Goal: Task Accomplishment & Management: Use online tool/utility

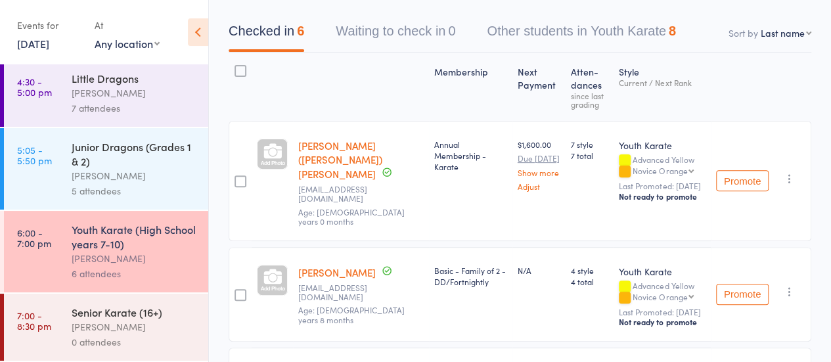
scroll to position [87, 0]
click at [131, 323] on div "[PERSON_NAME]" at bounding box center [135, 326] width 126 height 15
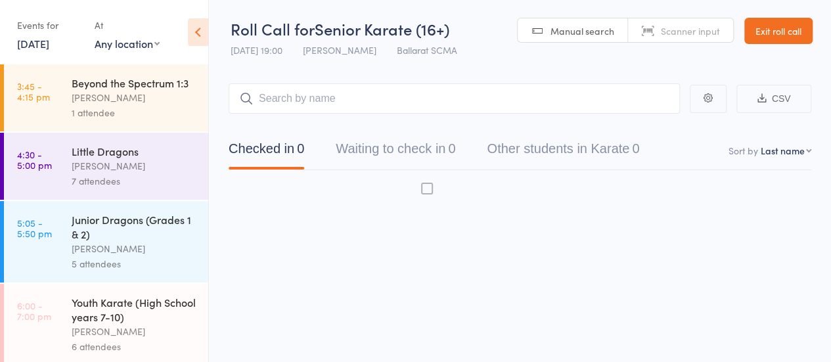
scroll to position [1, 0]
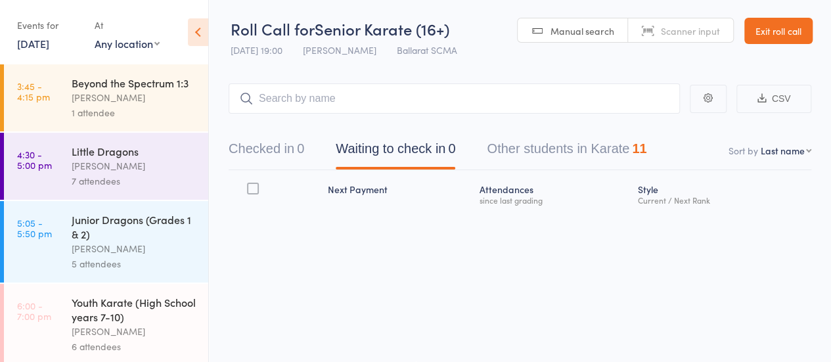
click at [311, 94] on input "search" at bounding box center [454, 98] width 451 height 30
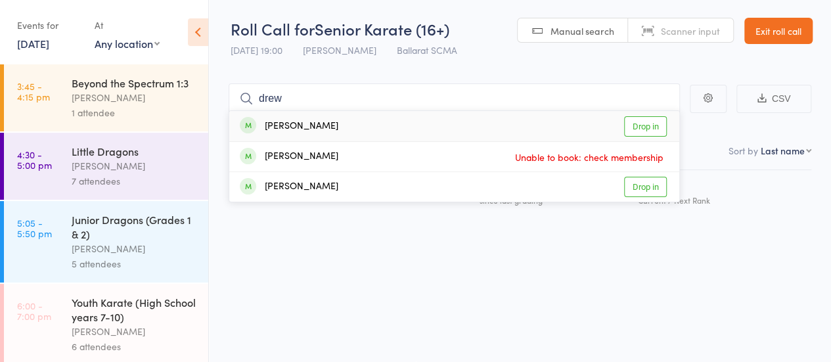
type input "drew"
click at [637, 122] on link "Drop in" at bounding box center [645, 126] width 43 height 20
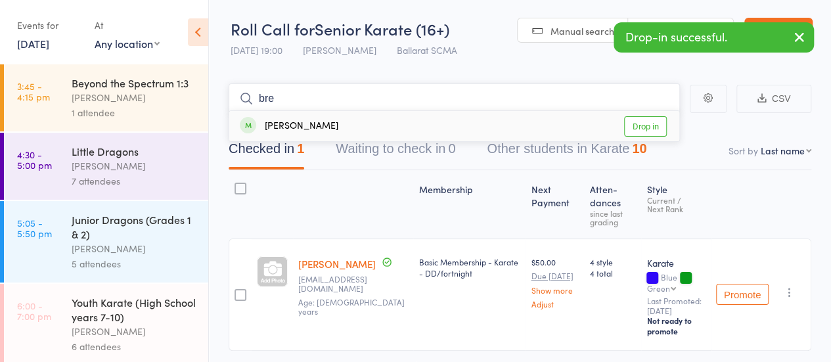
type input "bre"
click at [647, 131] on link "Drop in" at bounding box center [645, 126] width 43 height 20
click at [278, 102] on input "search" at bounding box center [454, 98] width 451 height 30
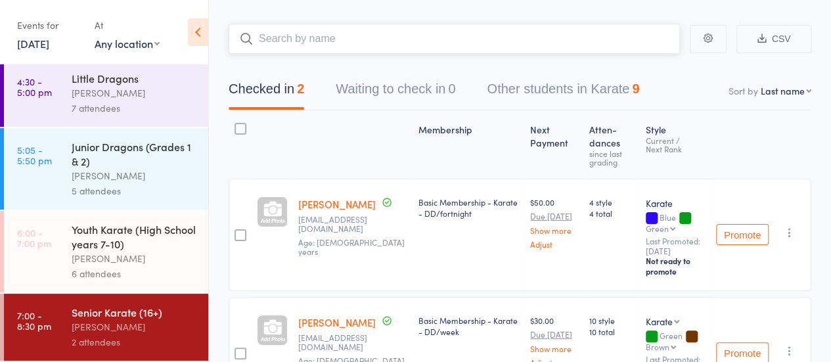
scroll to position [0, 0]
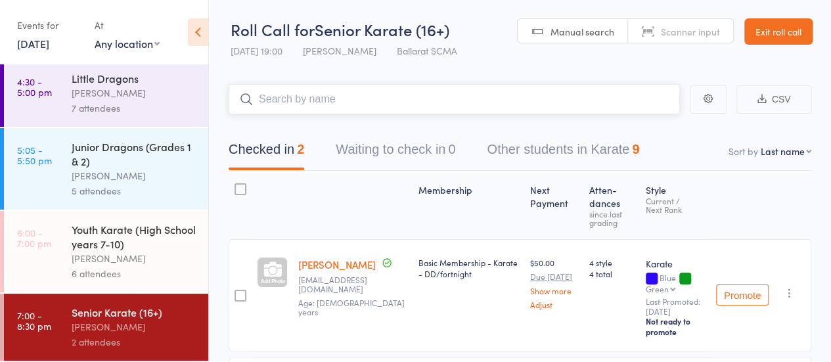
click at [296, 99] on input "search" at bounding box center [454, 99] width 451 height 30
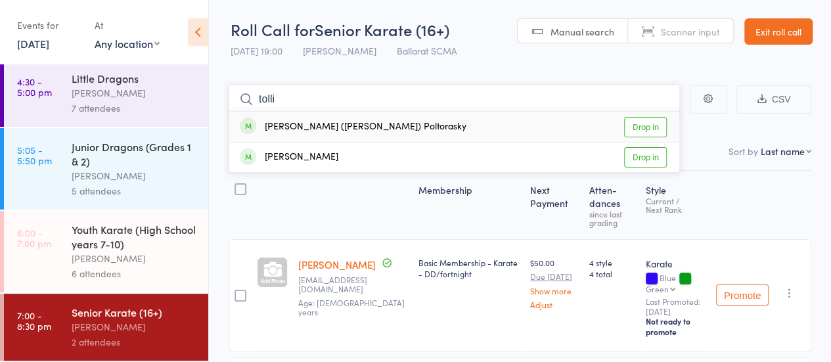
type input "tolli"
click at [656, 128] on link "Drop in" at bounding box center [645, 127] width 43 height 20
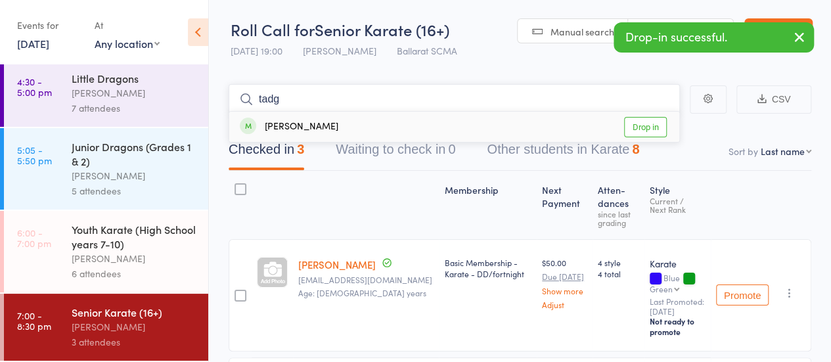
type input "tadg"
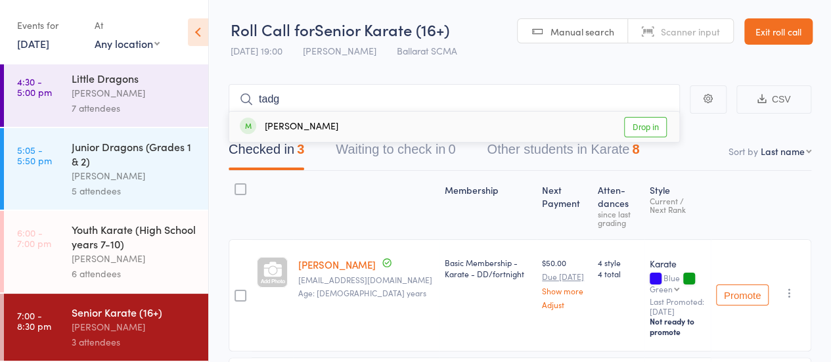
click at [654, 128] on link "Drop in" at bounding box center [645, 127] width 43 height 20
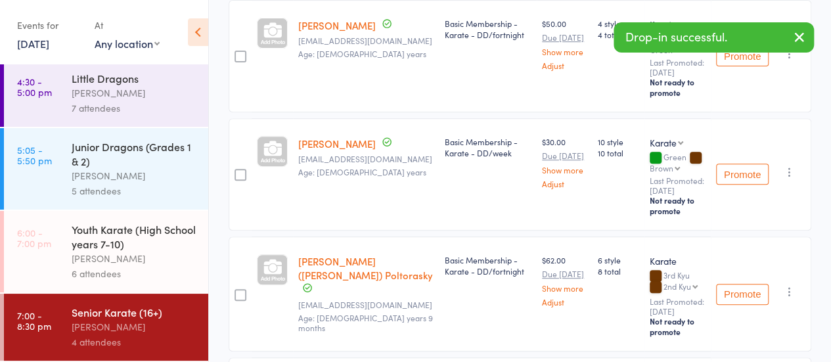
scroll to position [7, 0]
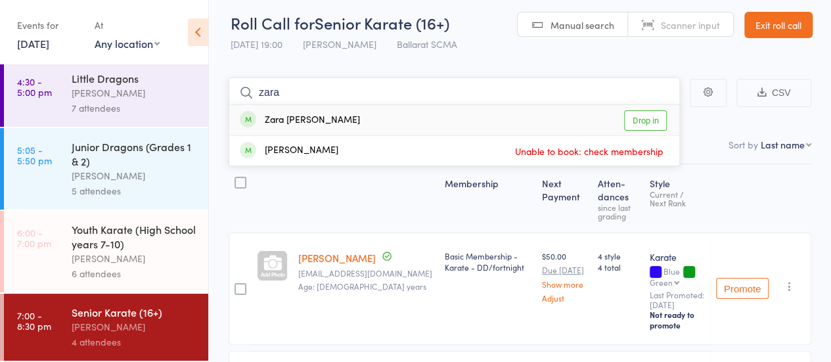
type input "zara"
click at [641, 125] on link "Drop in" at bounding box center [645, 120] width 43 height 20
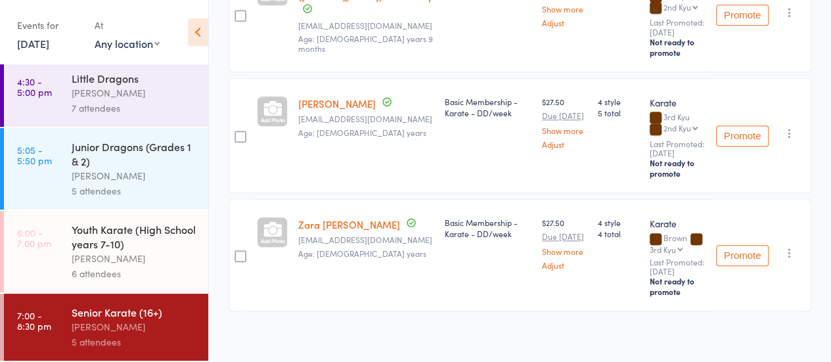
scroll to position [93, 0]
